Goal: Navigation & Orientation: Find specific page/section

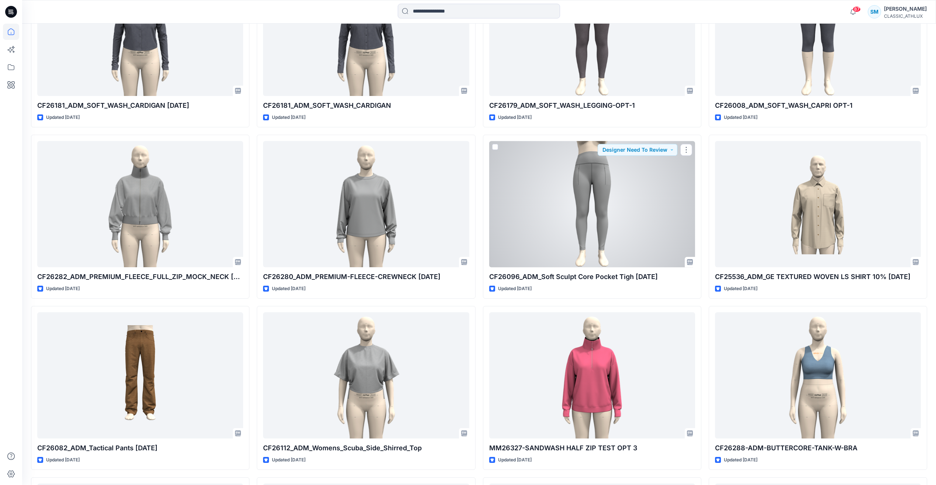
scroll to position [1255, 0]
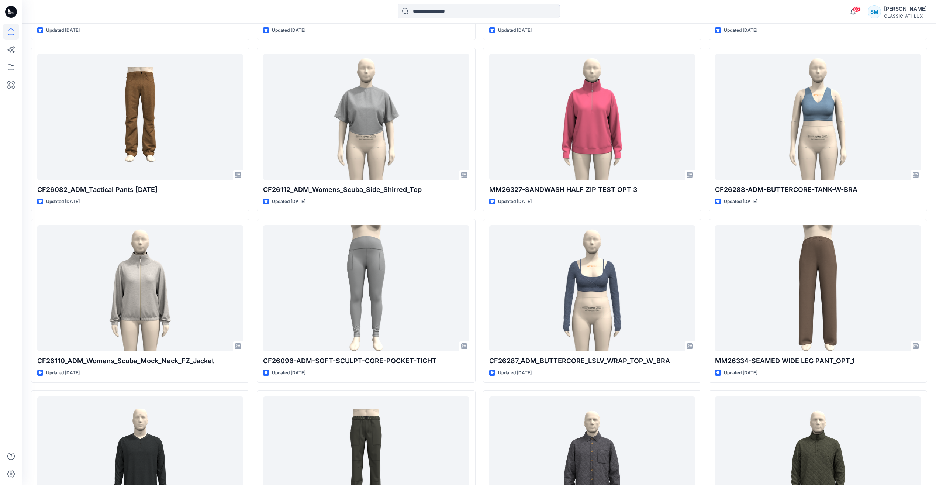
drag, startPoint x: 16, startPoint y: 18, endPoint x: 16, endPoint y: 7, distance: 10.7
click at [16, 17] on icon at bounding box center [11, 12] width 12 height 24
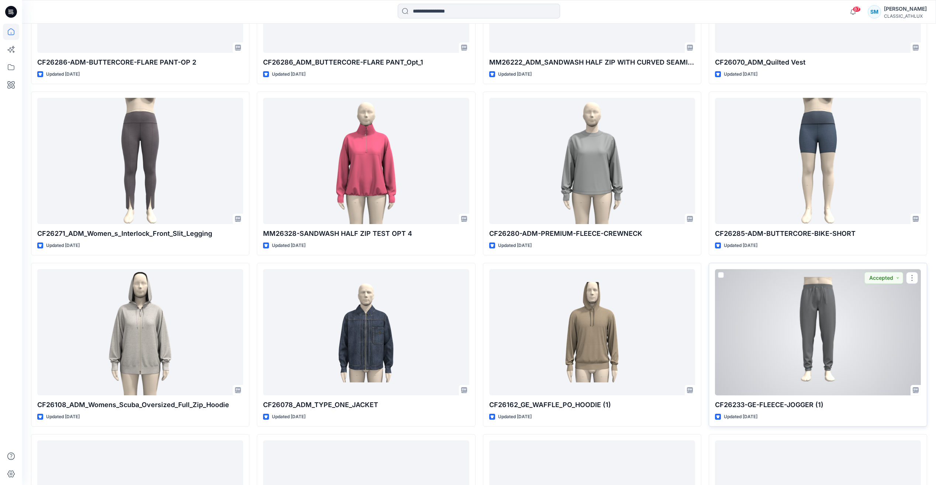
scroll to position [2066, 0]
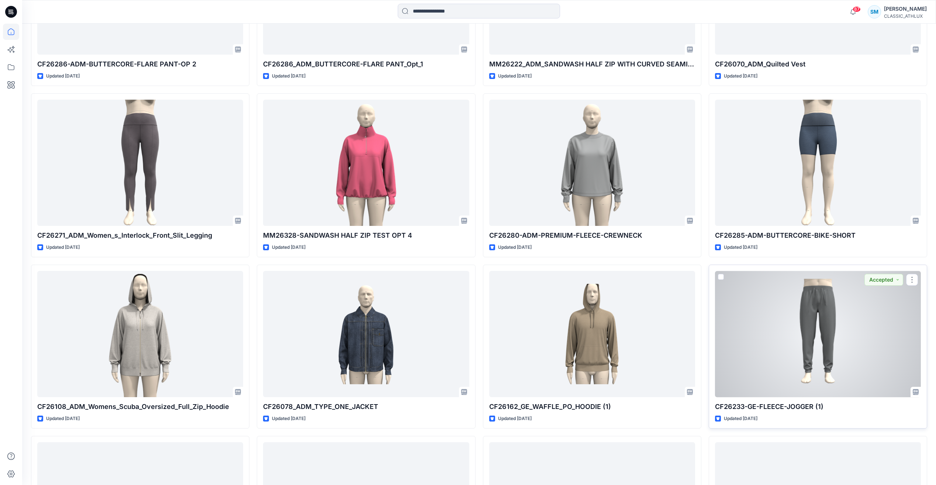
click at [807, 350] on div at bounding box center [818, 334] width 206 height 126
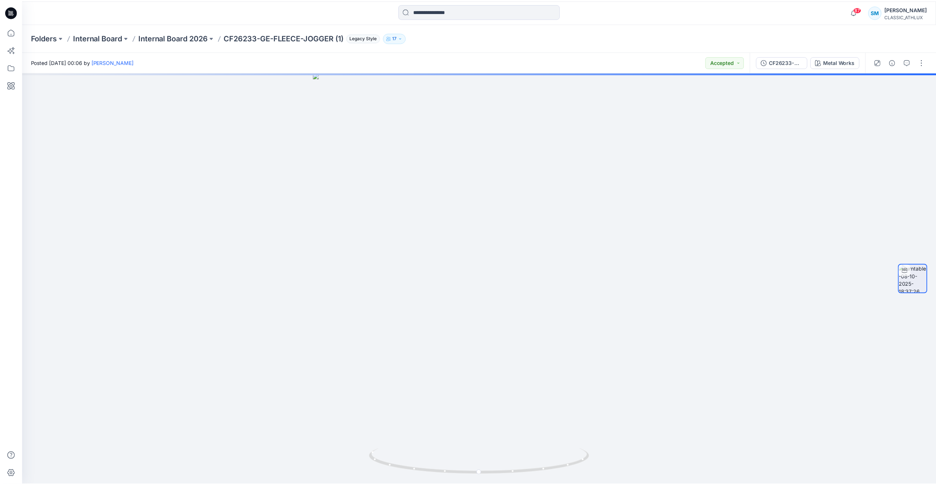
scroll to position [2066, 0]
